Goal: Transaction & Acquisition: Purchase product/service

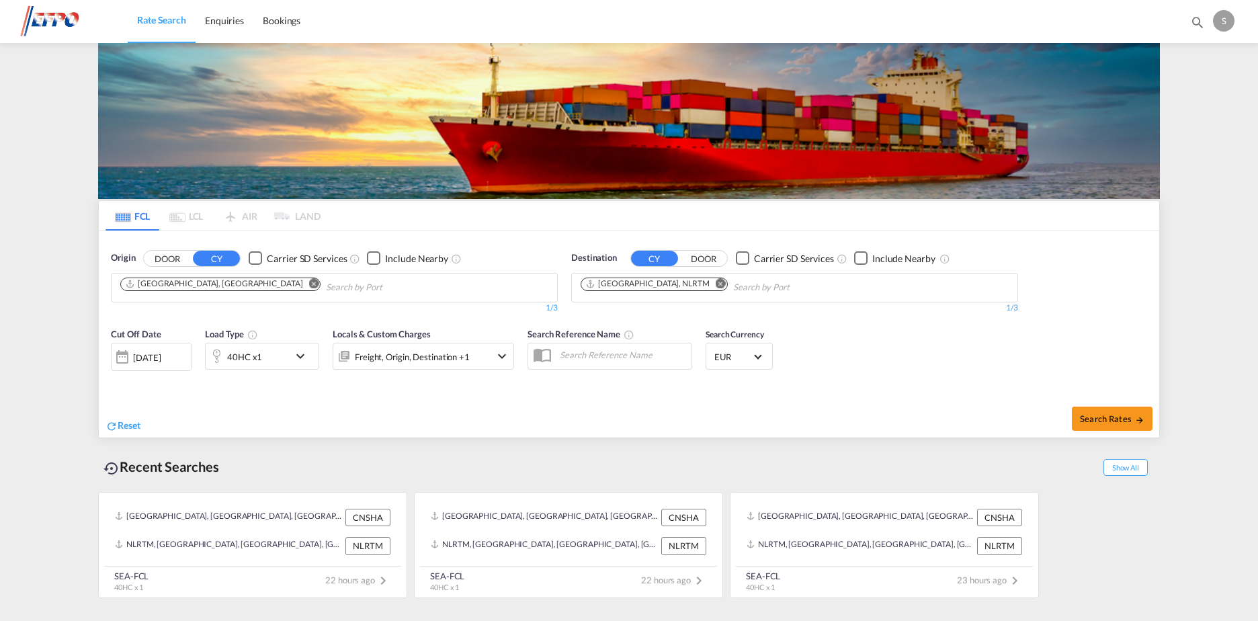
click at [161, 359] on div "[DATE]" at bounding box center [147, 357] width 28 height 12
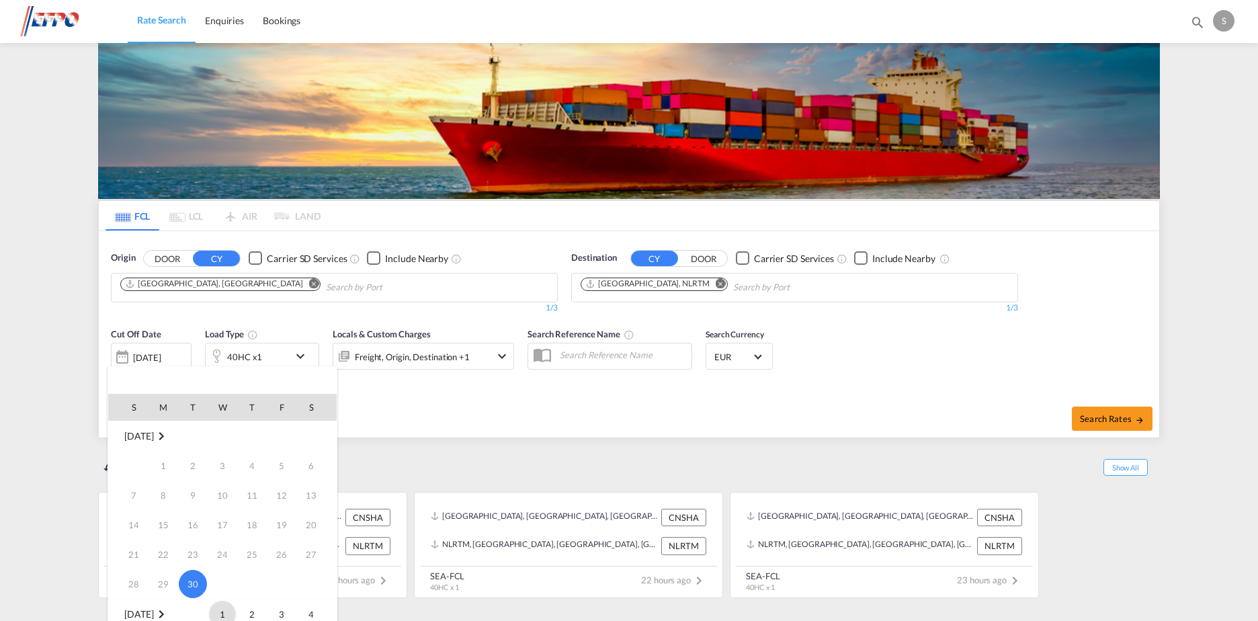
click at [222, 613] on span "1" at bounding box center [222, 614] width 27 height 27
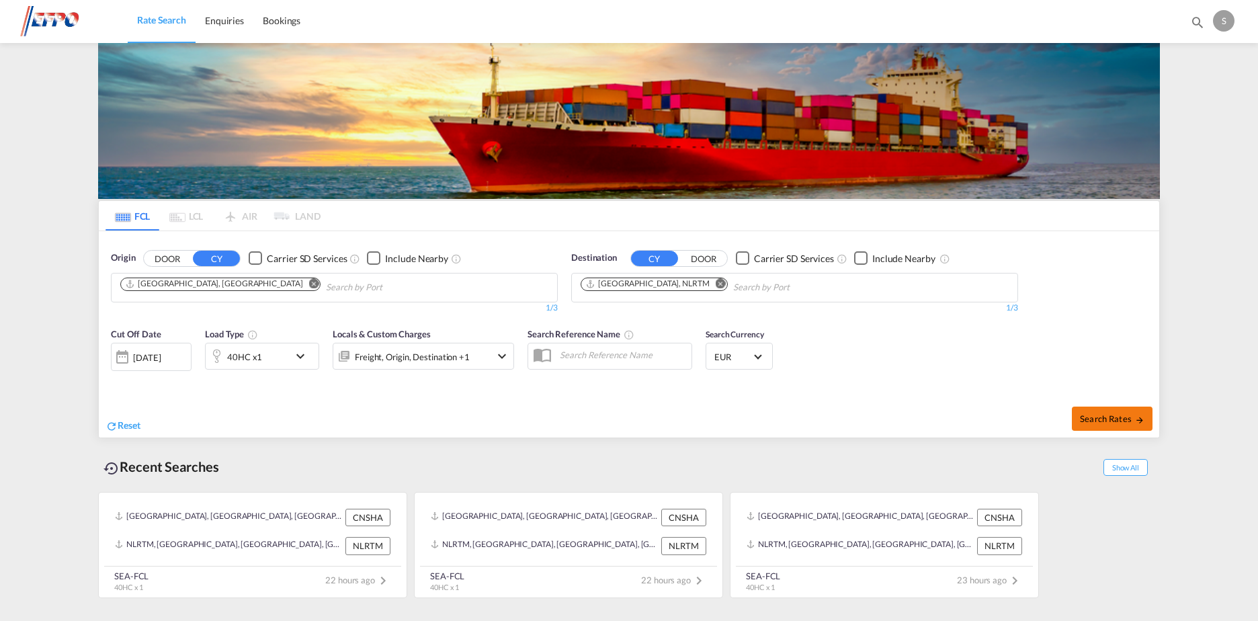
click at [1088, 420] on span "Search Rates" at bounding box center [1112, 418] width 64 height 11
type input "CNSHA to NLRTM / [DATE]"
